Goal: Task Accomplishment & Management: Manage account settings

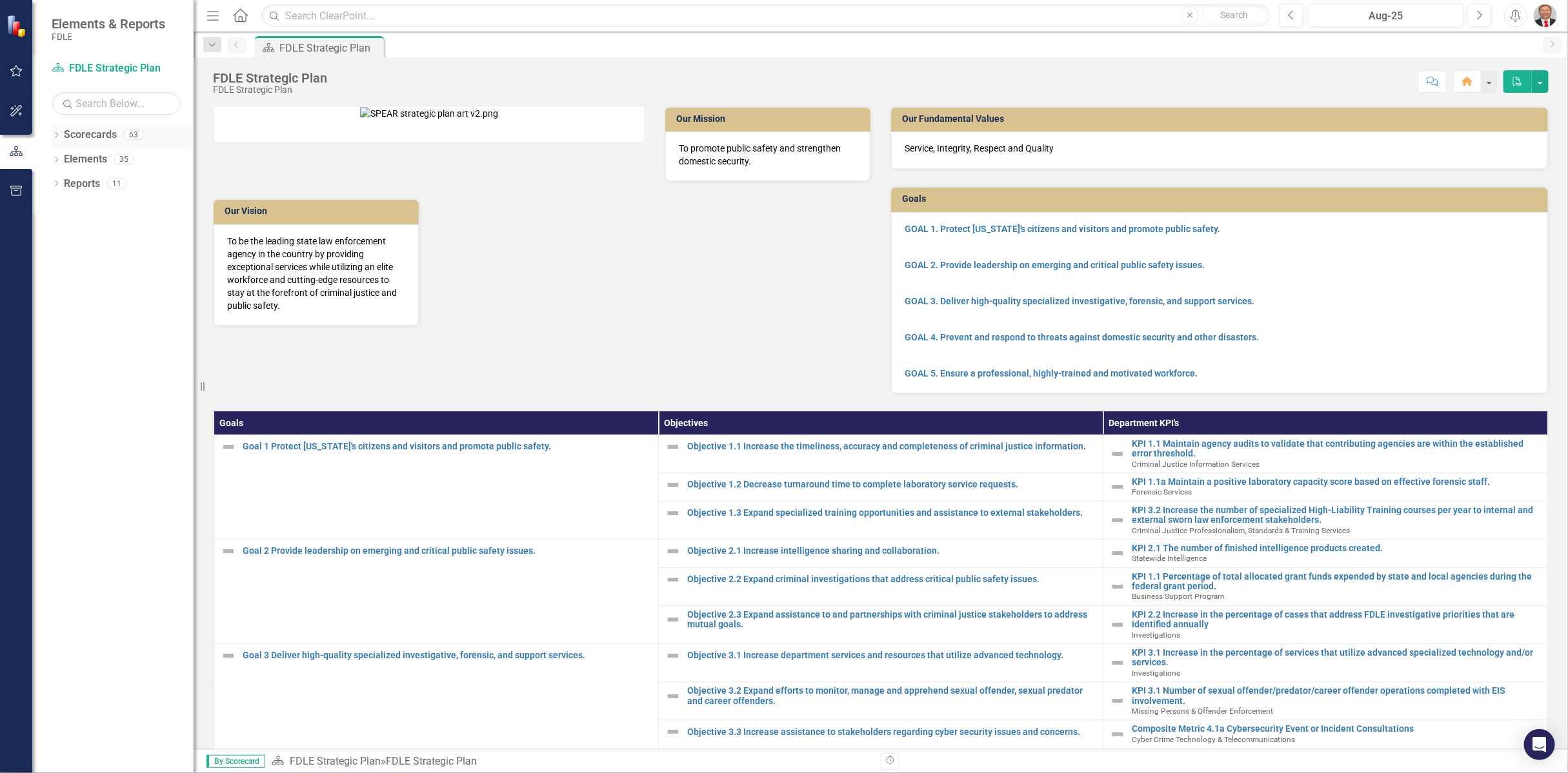
click at [58, 132] on icon "Dropdown" at bounding box center [56, 136] width 9 height 7
click at [62, 208] on icon "Dropdown" at bounding box center [62, 207] width 10 height 8
click at [73, 302] on icon "Dropdown" at bounding box center [76, 304] width 10 height 8
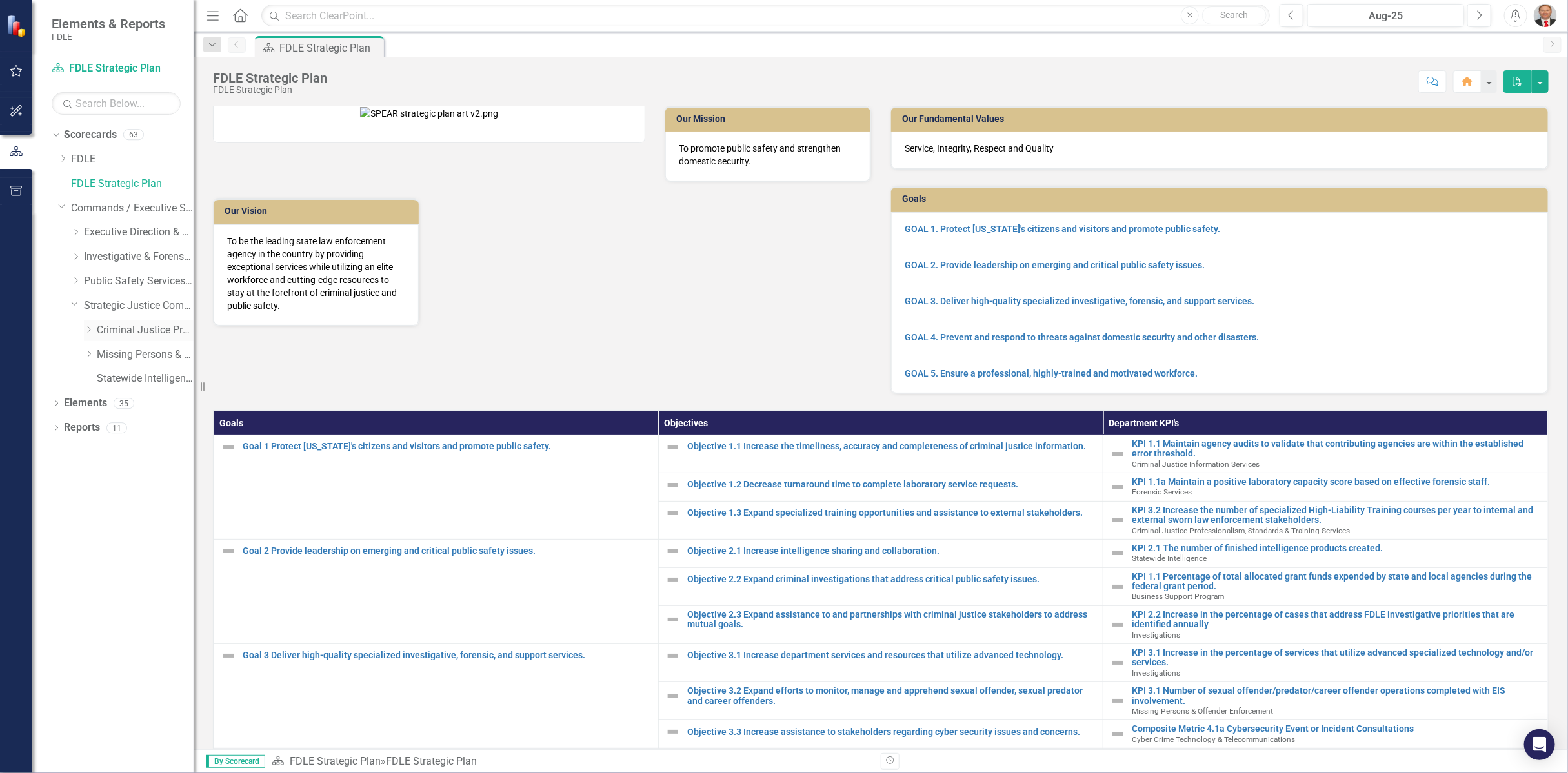
click at [113, 333] on link "Criminal Justice Professionalism, Standards & Training Services" at bounding box center [145, 330] width 97 height 15
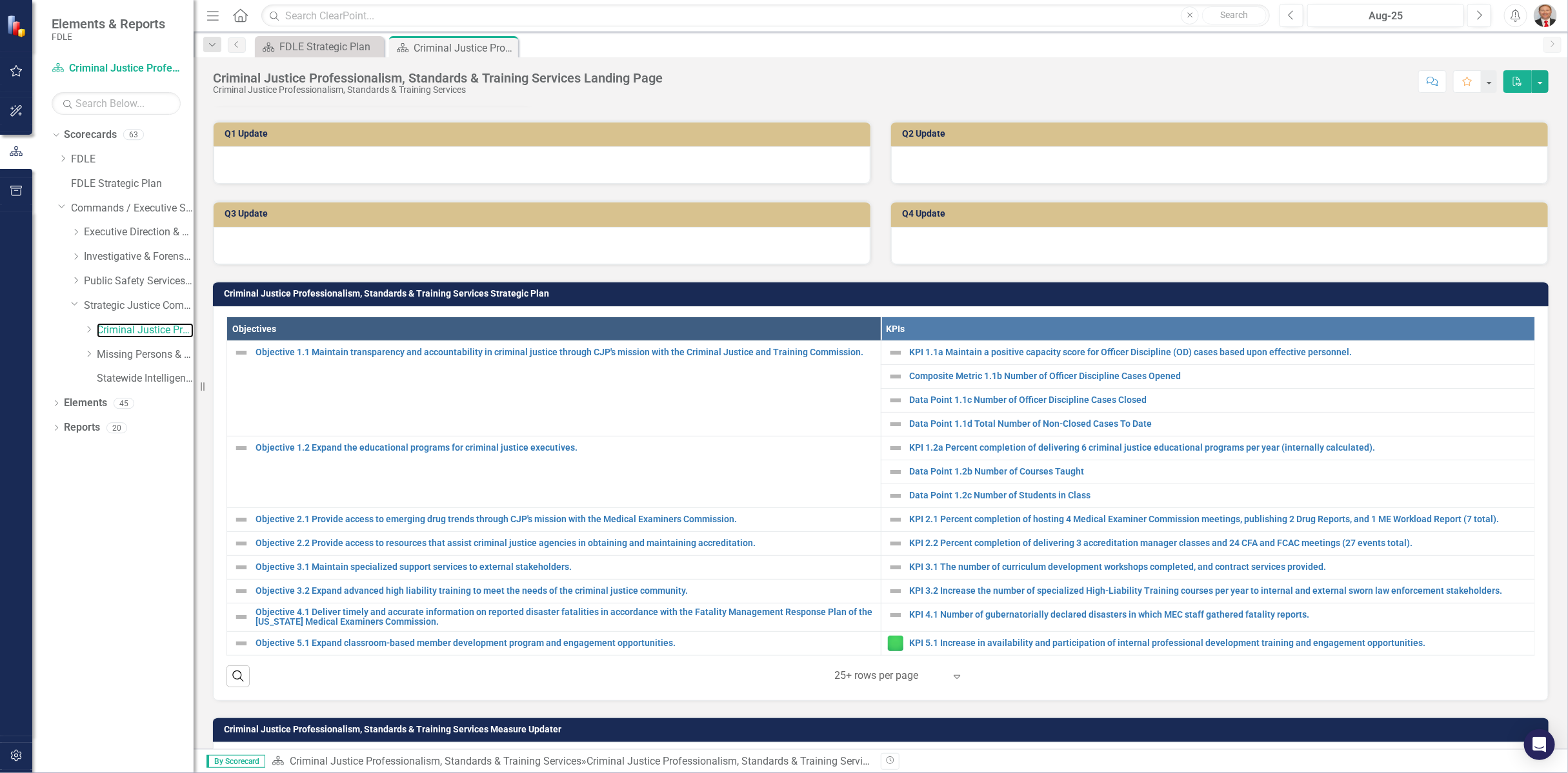
scroll to position [501, 0]
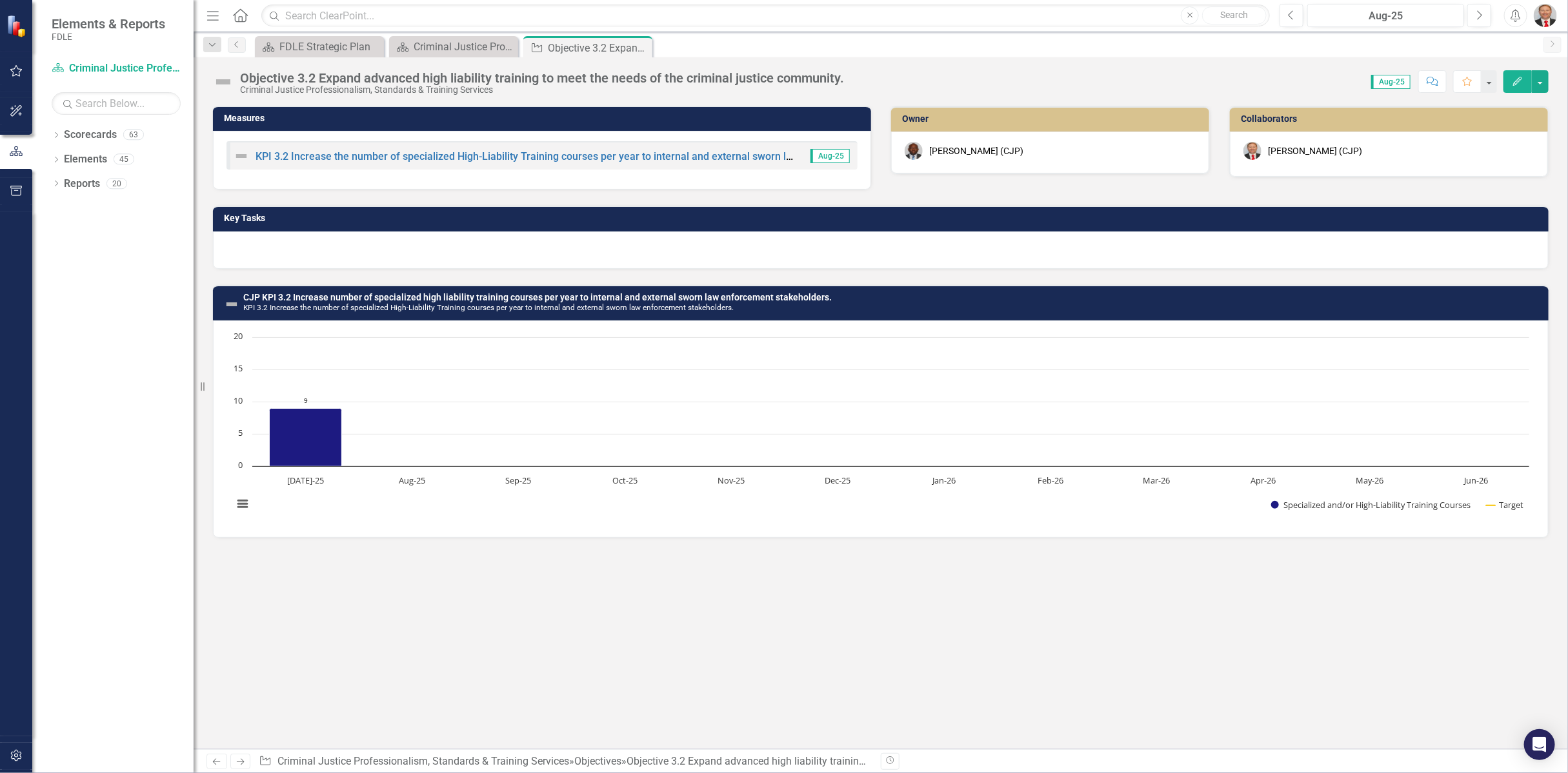
click at [325, 254] on div at bounding box center [881, 250] width 1336 height 38
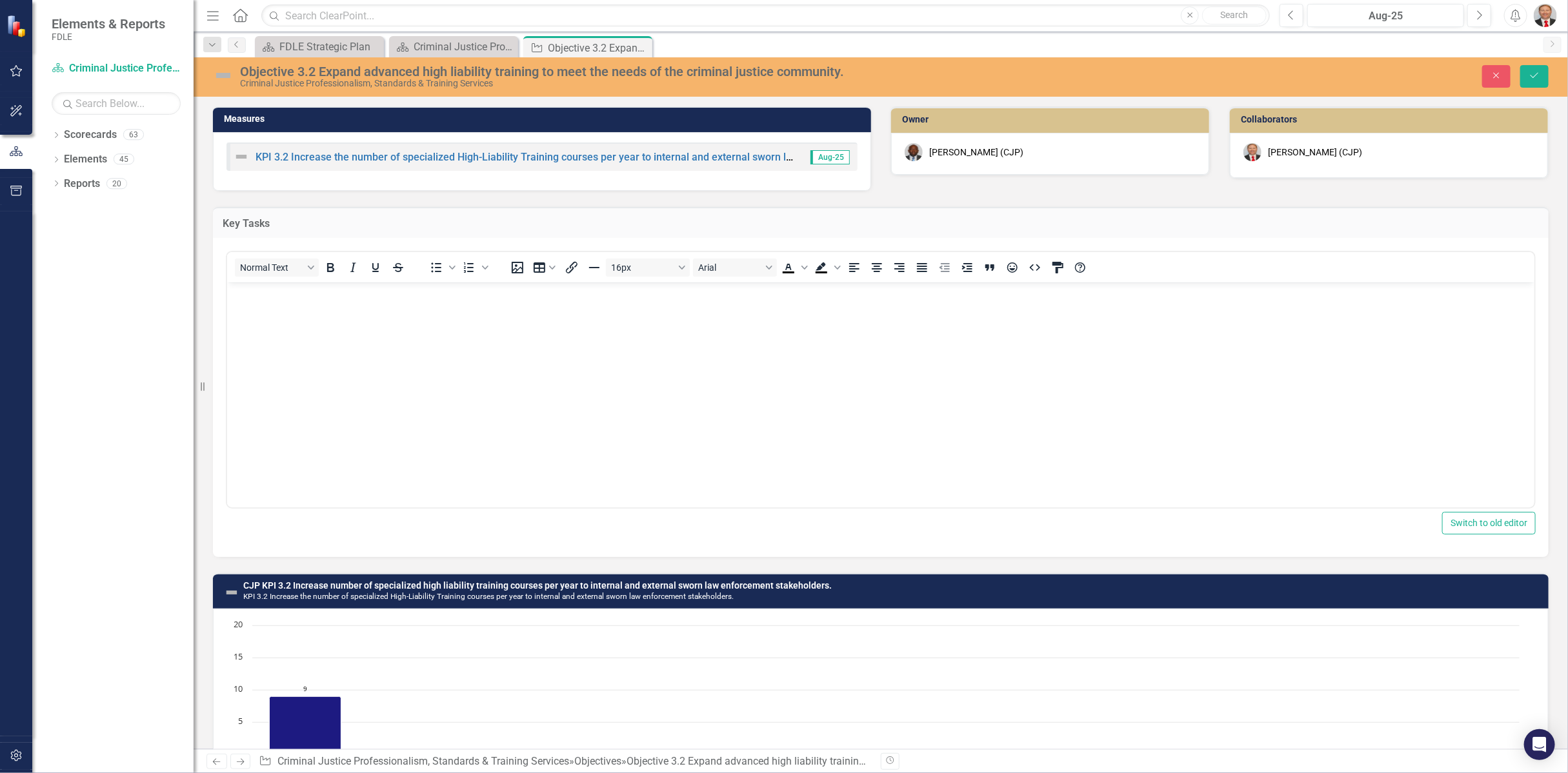
click at [256, 319] on body "Rich Text Area. Press ALT-0 for help." at bounding box center [880, 379] width 1307 height 194
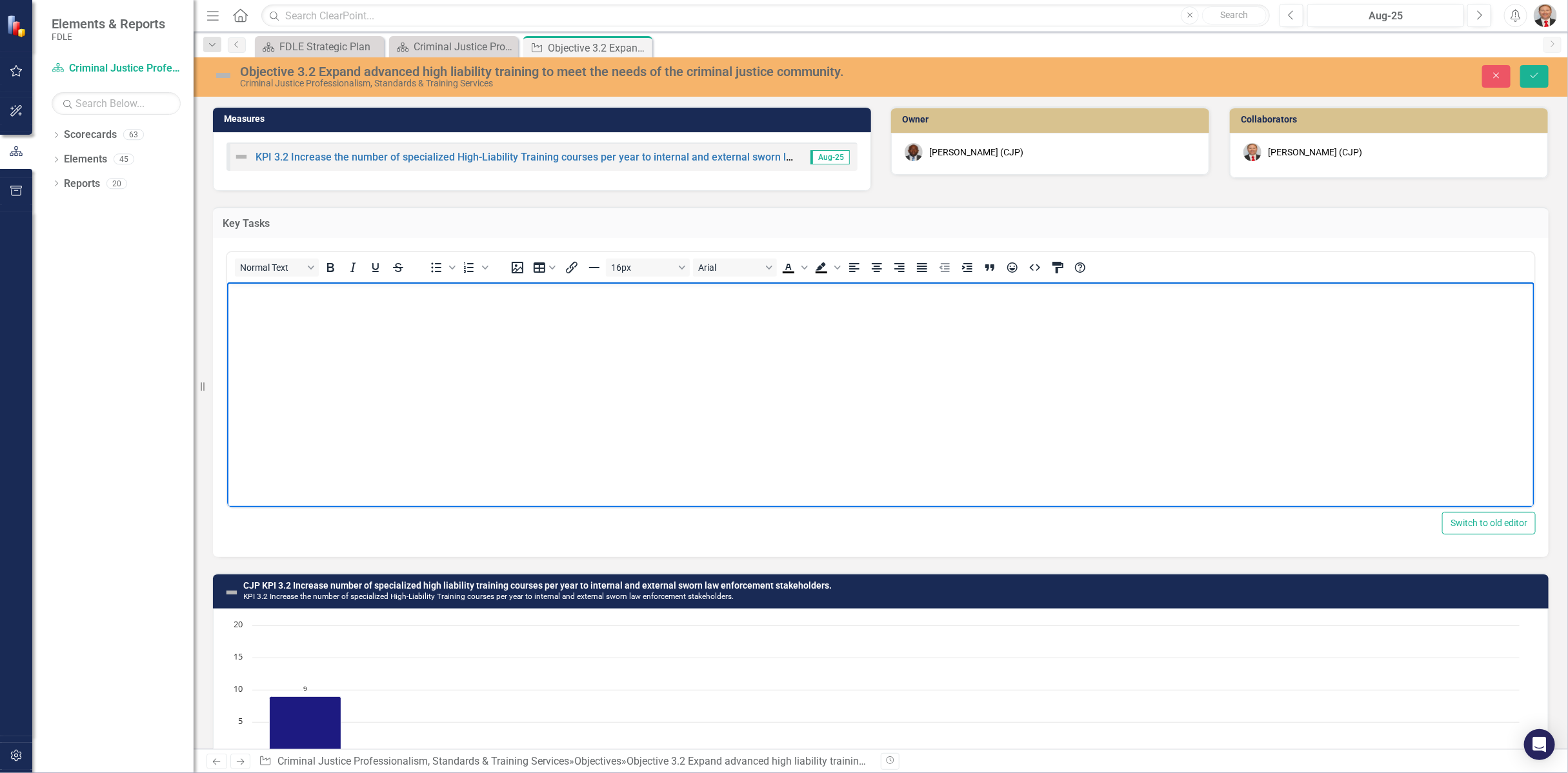
paste body "Rich Text Area. Press ALT-0 for help."
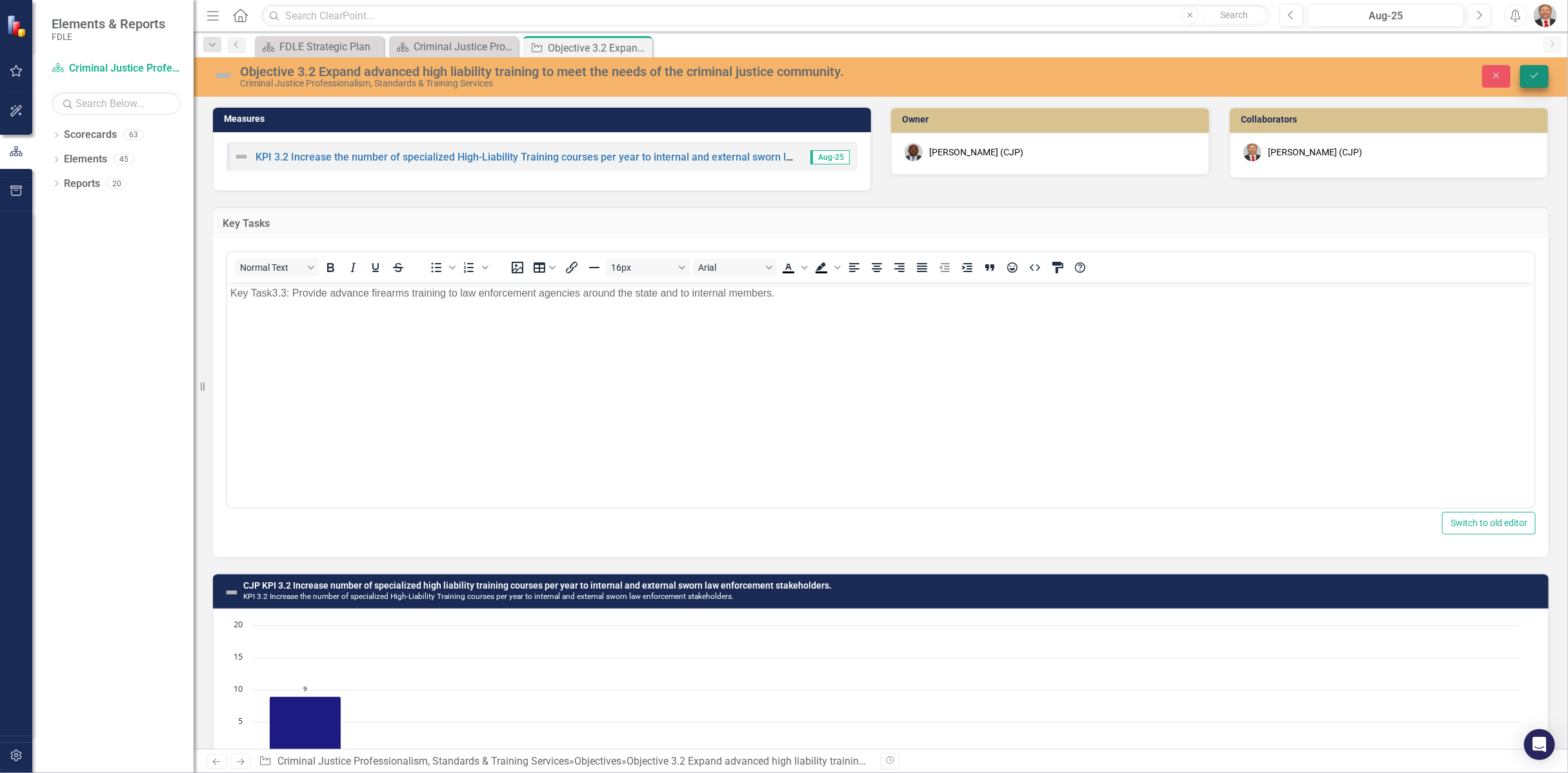
click at [1540, 76] on icon "Save" at bounding box center [1534, 75] width 11 height 9
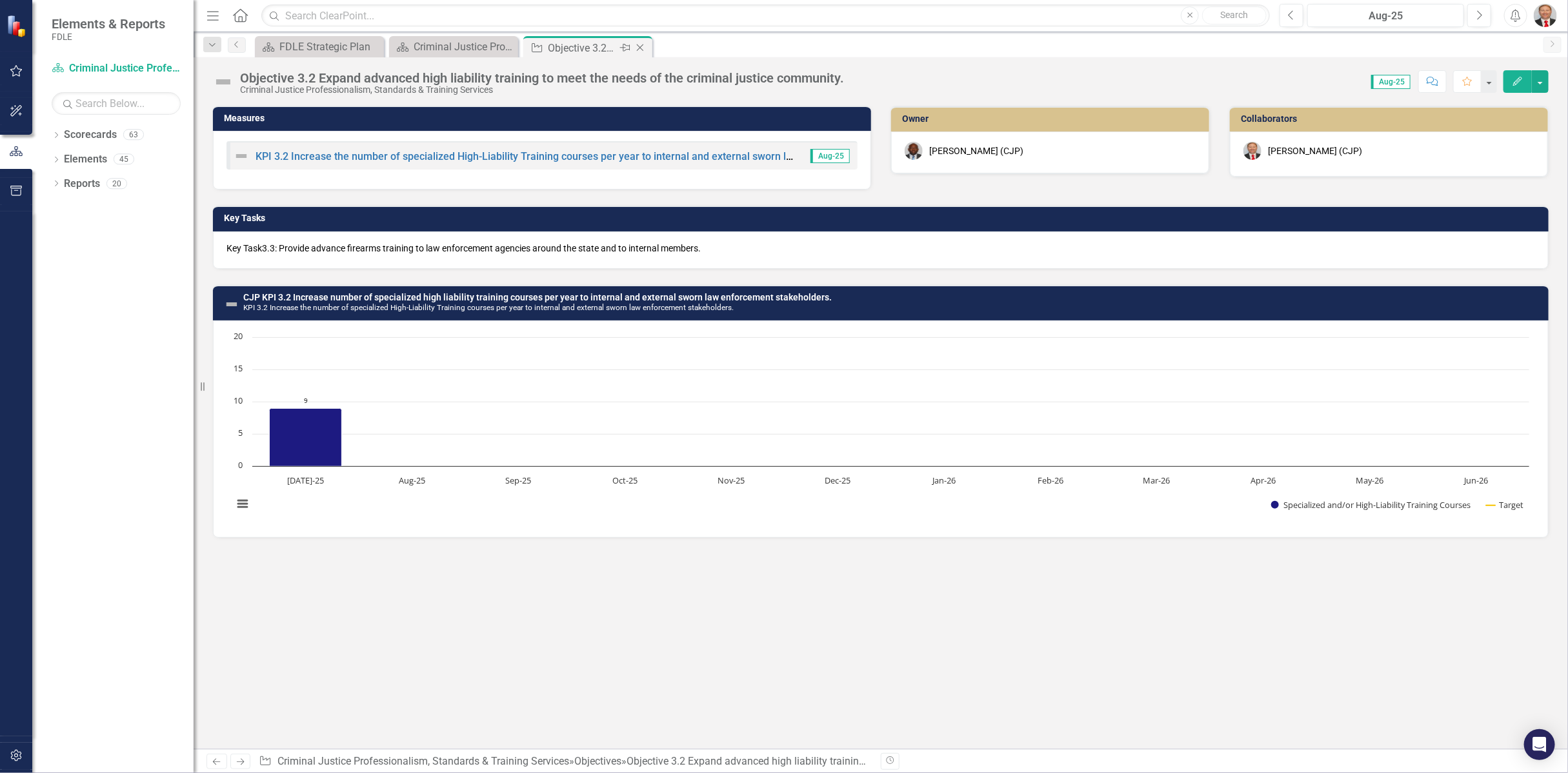
click at [639, 50] on icon "Close" at bounding box center [640, 48] width 13 height 11
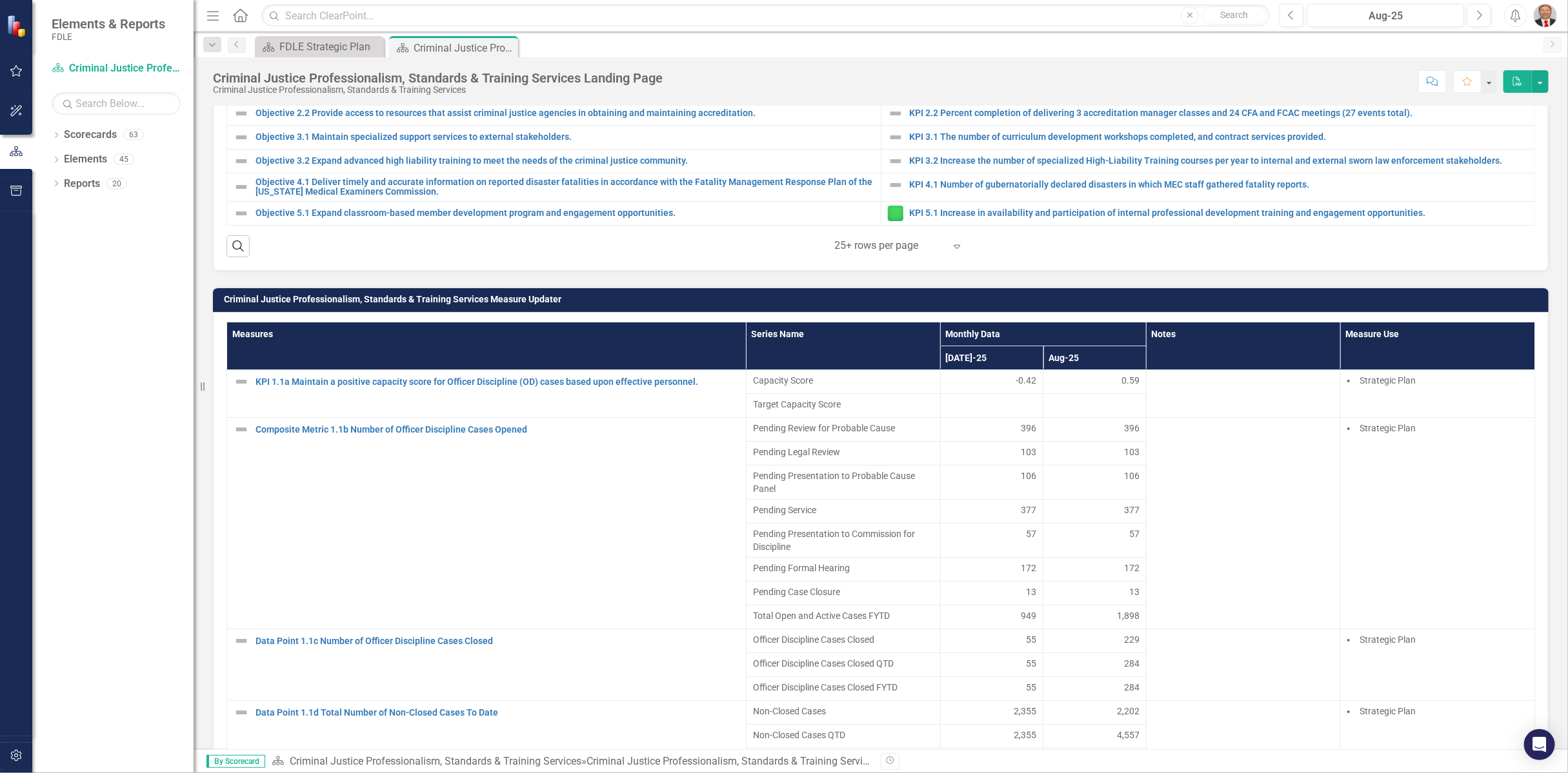
scroll to position [186, 0]
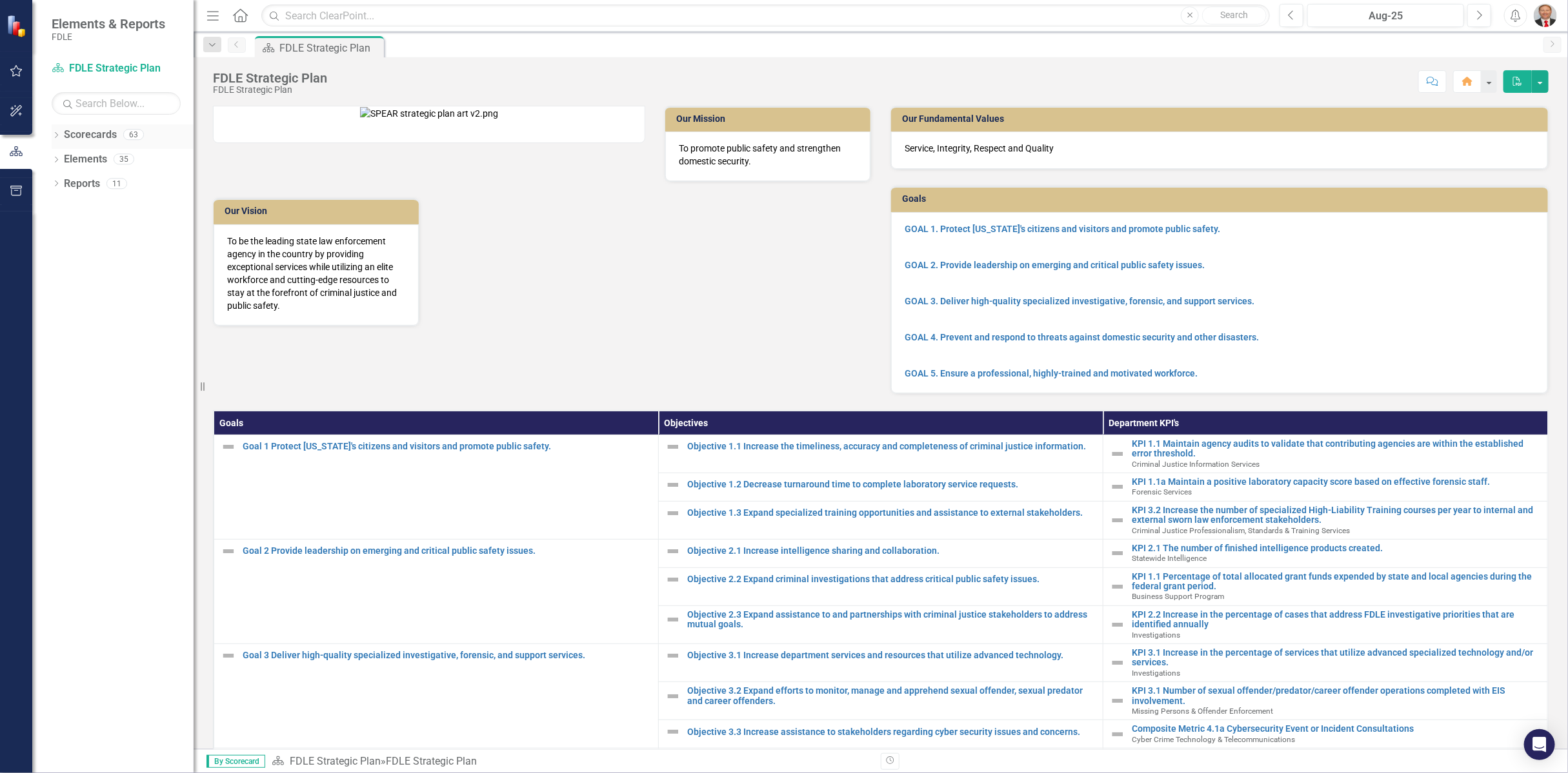
click at [56, 132] on icon "Dropdown" at bounding box center [56, 136] width 9 height 7
click at [65, 209] on icon "Dropdown" at bounding box center [62, 207] width 10 height 8
click at [116, 299] on link "Strategic Justice Command" at bounding box center [139, 305] width 110 height 15
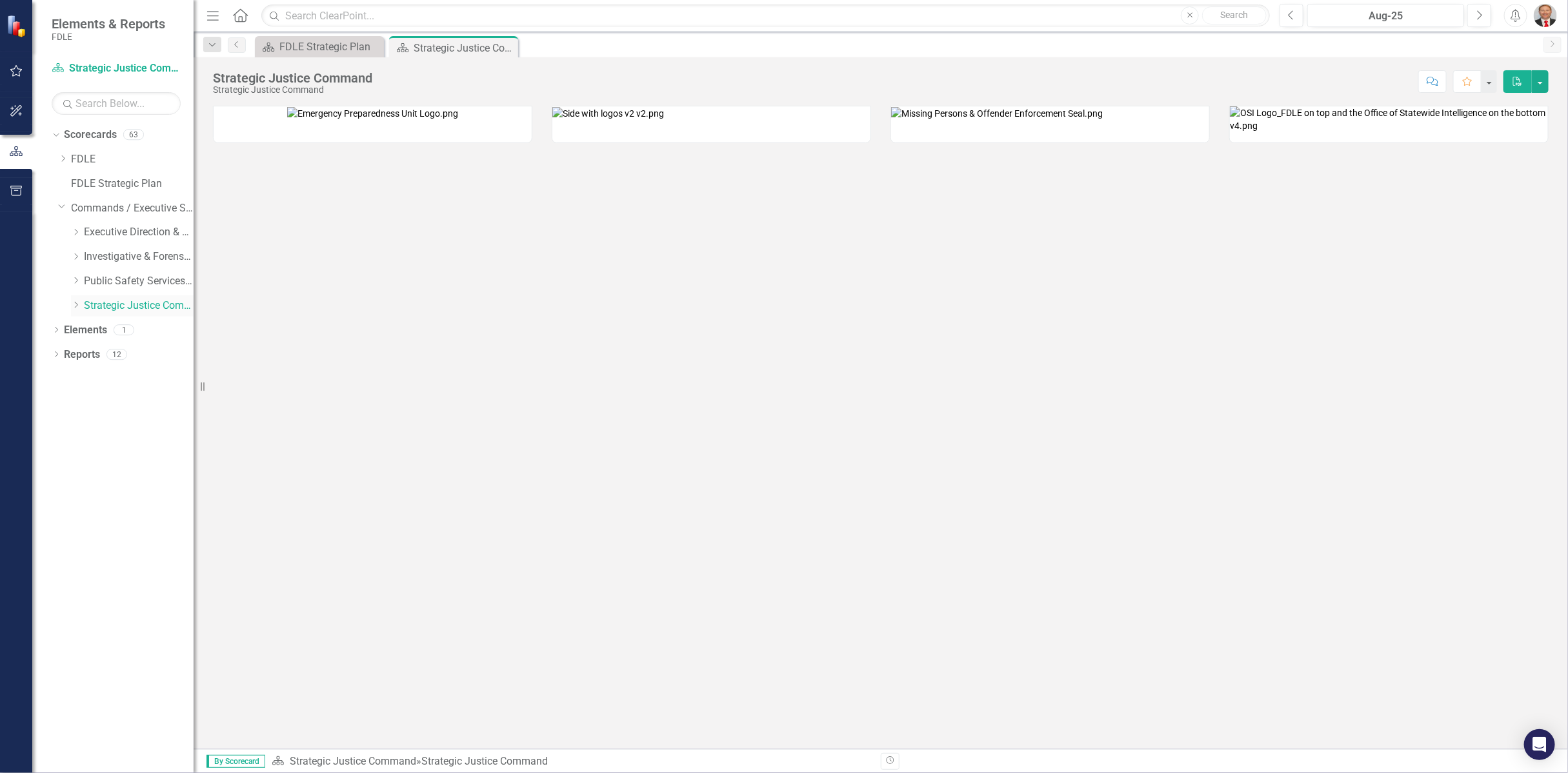
click at [76, 308] on icon "Dropdown" at bounding box center [76, 304] width 10 height 8
click at [130, 337] on link "Criminal Justice Professionalism, Standards & Training Services" at bounding box center [145, 330] width 97 height 15
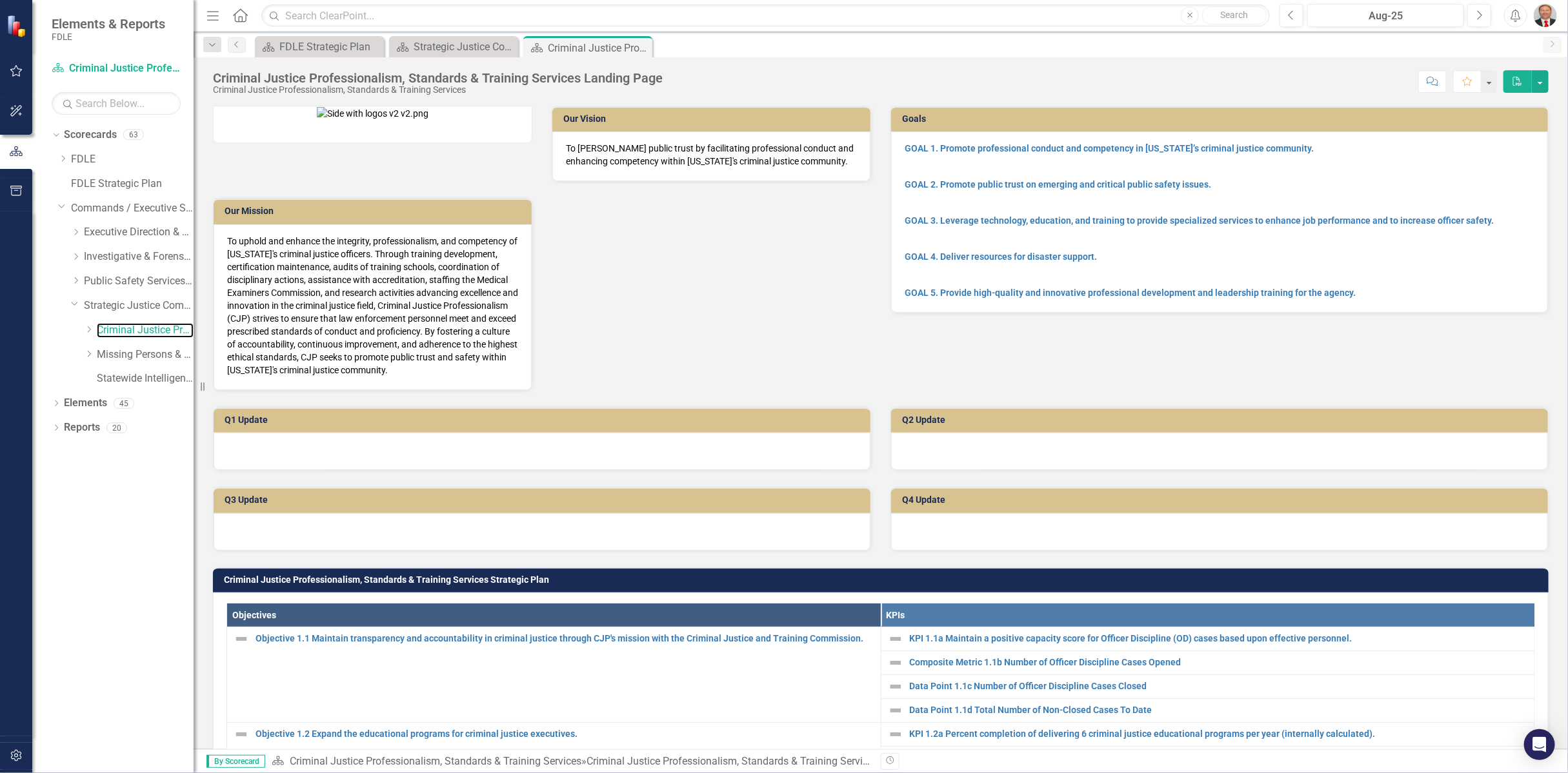
scroll to position [358, 0]
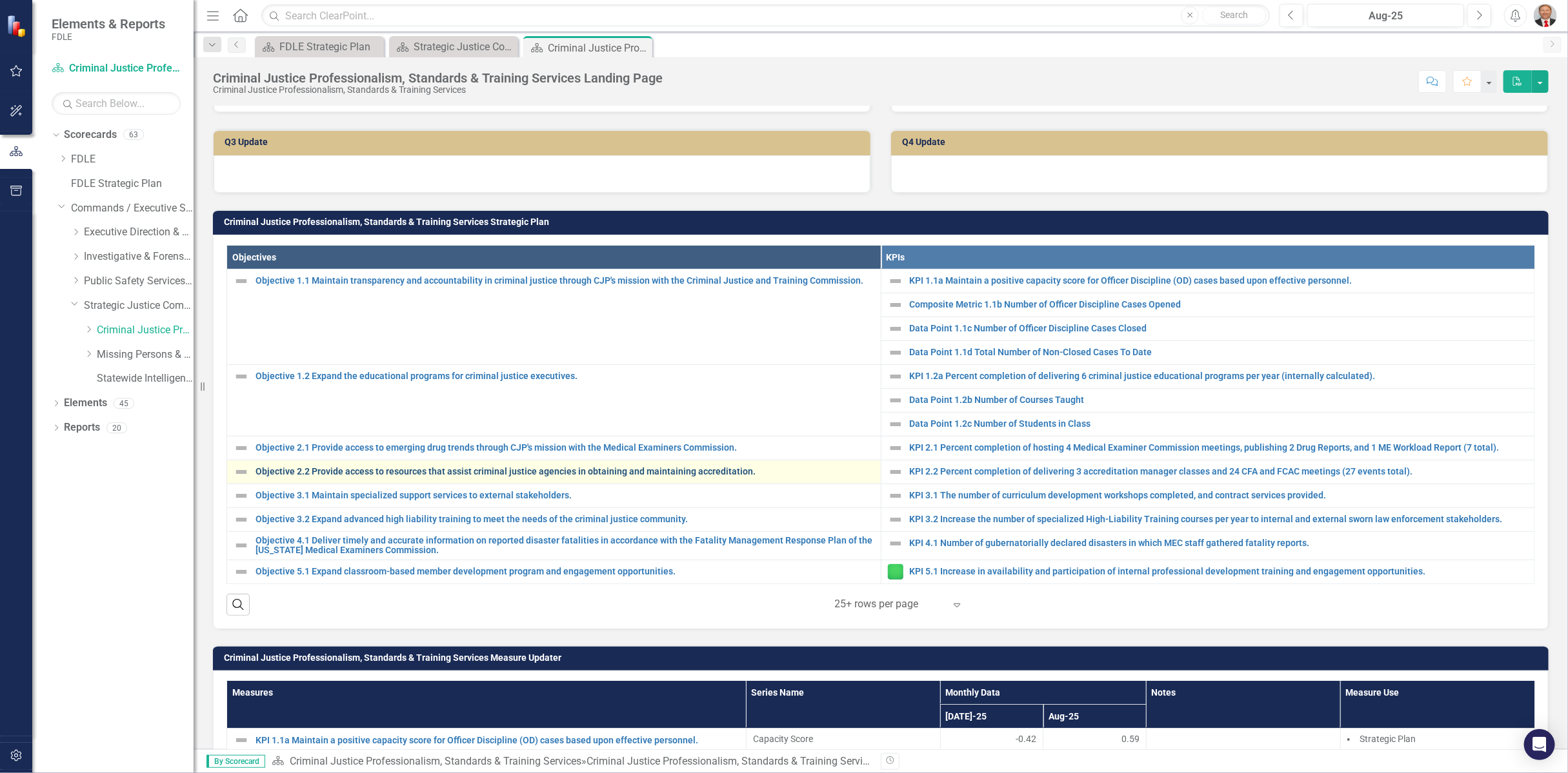
click at [389, 468] on link "Objective 2.2 Provide access to resources that assist criminal justice agencies…" at bounding box center [565, 471] width 619 height 10
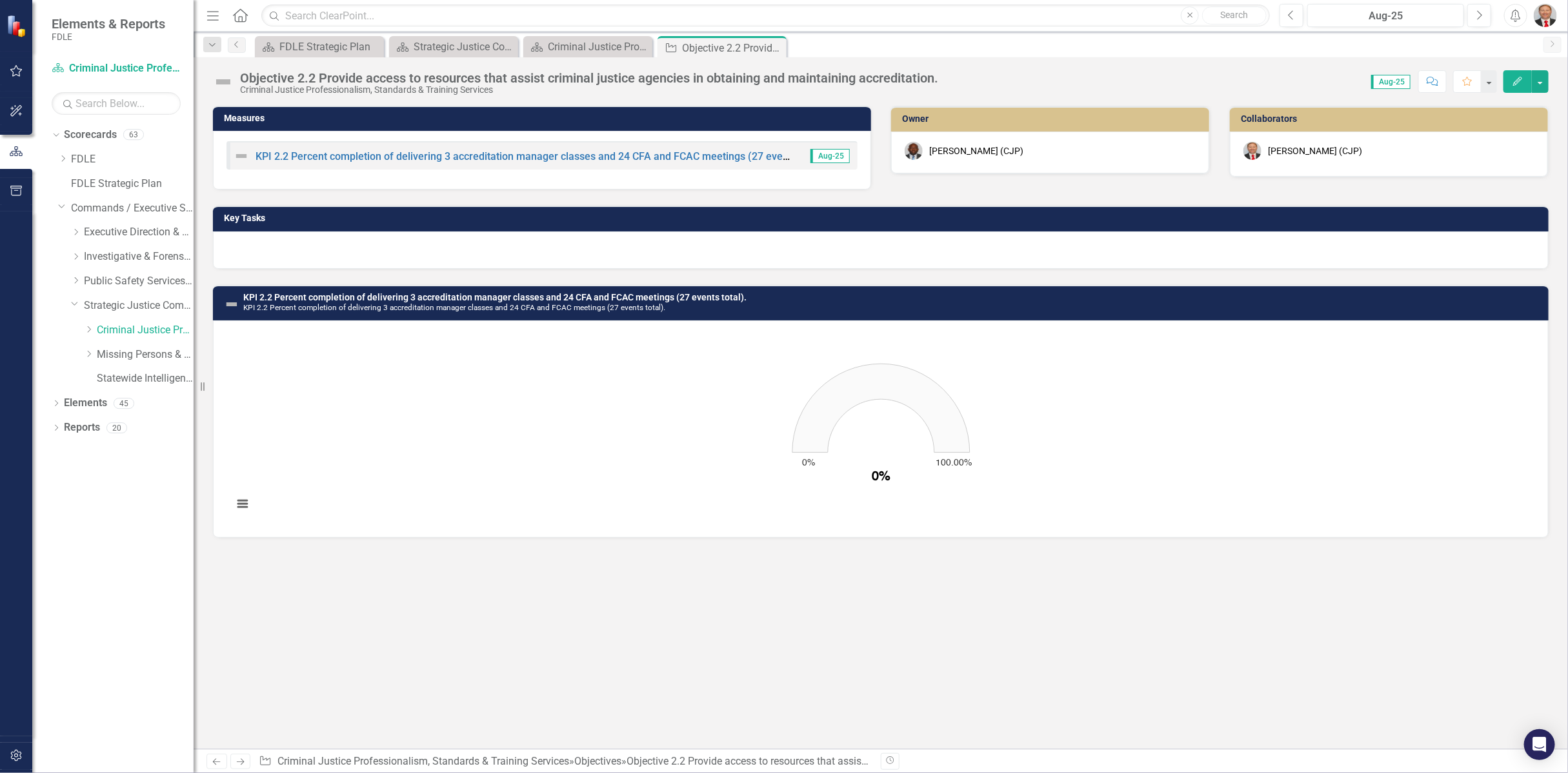
click at [301, 245] on div at bounding box center [881, 250] width 1336 height 38
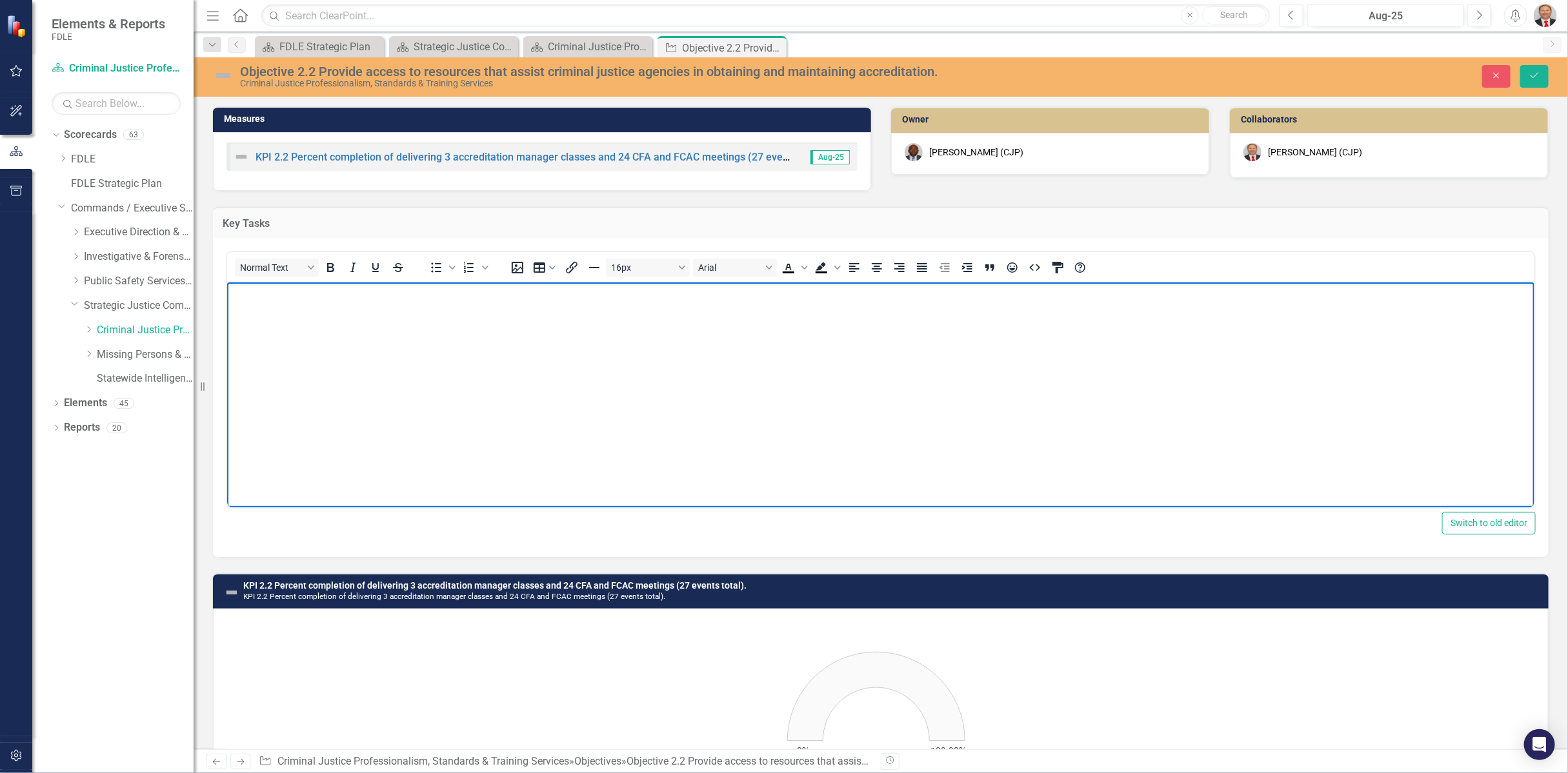
click at [255, 304] on body "Rich Text Area. Press ALT-0 for help." at bounding box center [880, 379] width 1307 height 194
paste body "Rich Text Area. Press ALT-0 for help."
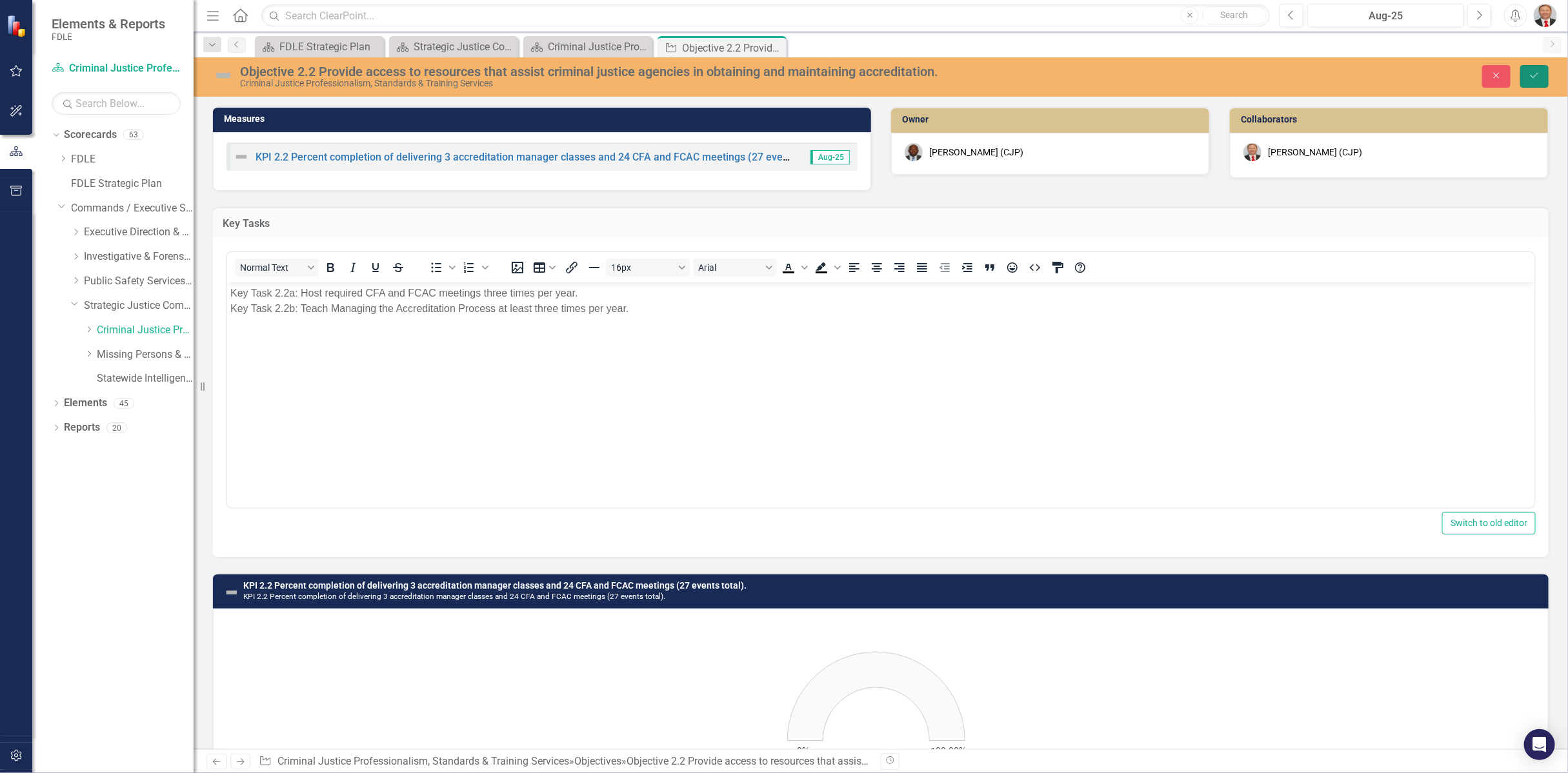
click at [1541, 78] on button "Save" at bounding box center [1535, 76] width 28 height 23
